Goal: Task Accomplishment & Management: Manage account settings

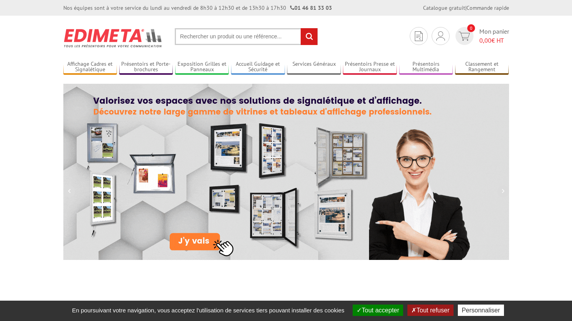
click at [446, 26] on section "Je me connecte Nouveau client ? Inscrivez-vous 0 Mon panier 0,00 € HT recherche…" at bounding box center [286, 34] width 446 height 37
click at [444, 31] on div "Je me connecte Nouveau client ? Inscrivez-vous" at bounding box center [441, 36] width 18 height 18
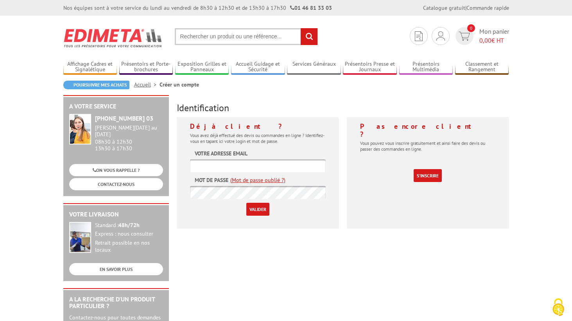
type input "olivier.bouscatel@gmail.com"
click at [257, 209] on input "Valider" at bounding box center [257, 209] width 23 height 13
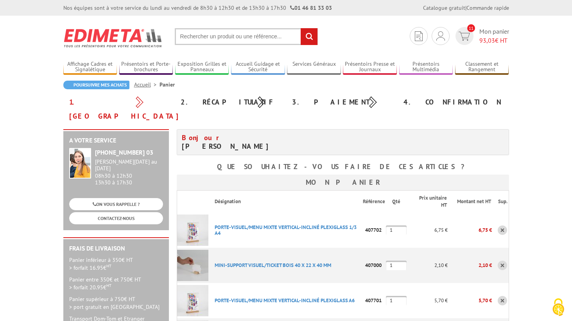
click at [447, 21] on section "Mon compte Mes devis & commandes Déconnexion 11 Mon panier 93,03 € HT rechercher" at bounding box center [286, 34] width 446 height 37
click at [443, 32] on img at bounding box center [441, 35] width 9 height 9
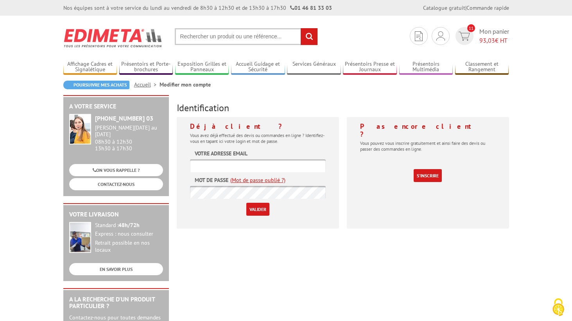
type input "olivier.bouscatel@gmail.com"
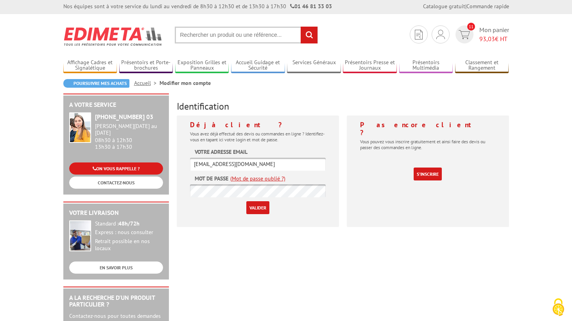
scroll to position [14, 0]
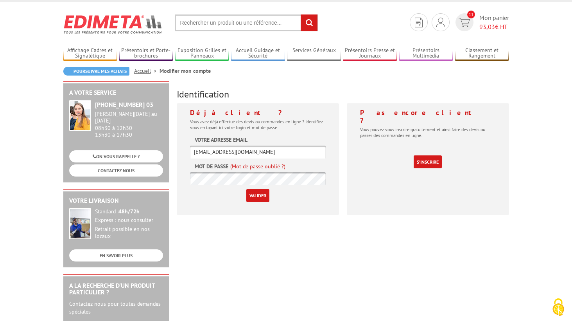
click at [259, 192] on input "Valider" at bounding box center [257, 195] width 23 height 13
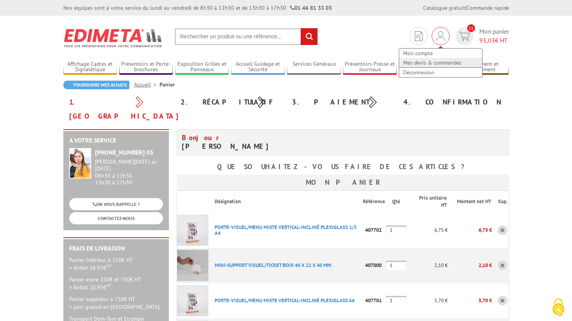
click at [436, 61] on link "Mes devis & commandes" at bounding box center [440, 62] width 83 height 9
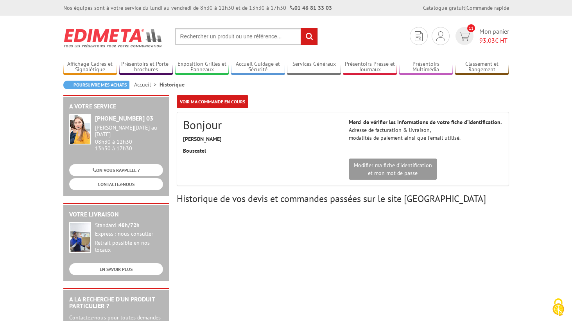
click at [227, 101] on link "Voir ma commande en cours" at bounding box center [213, 101] width 72 height 13
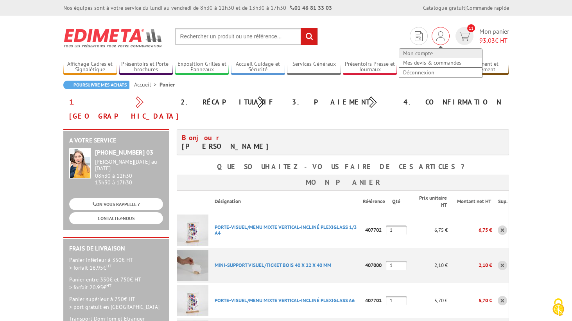
click at [432, 55] on link "Mon compte" at bounding box center [440, 53] width 83 height 9
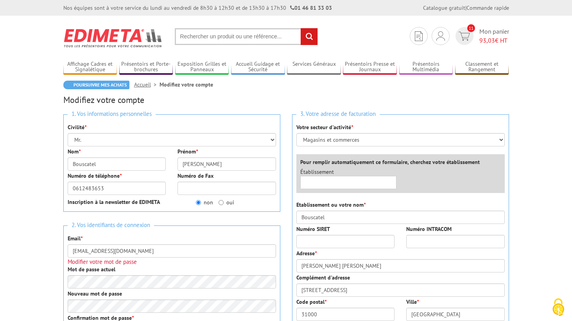
click at [73, 42] on img at bounding box center [113, 37] width 100 height 29
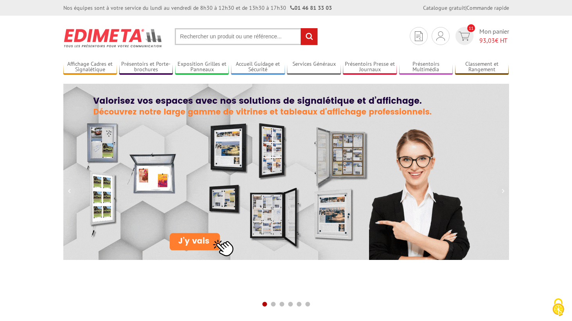
click at [92, 33] on img at bounding box center [113, 37] width 100 height 29
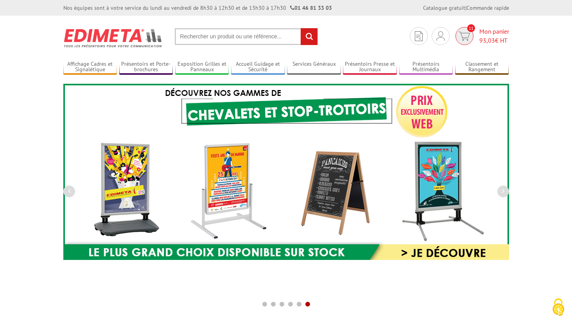
click at [490, 41] on span "93,03" at bounding box center [488, 40] width 16 height 8
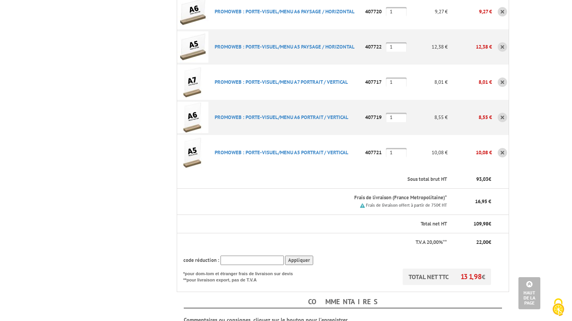
scroll to position [428, 0]
